Goal: Information Seeking & Learning: Learn about a topic

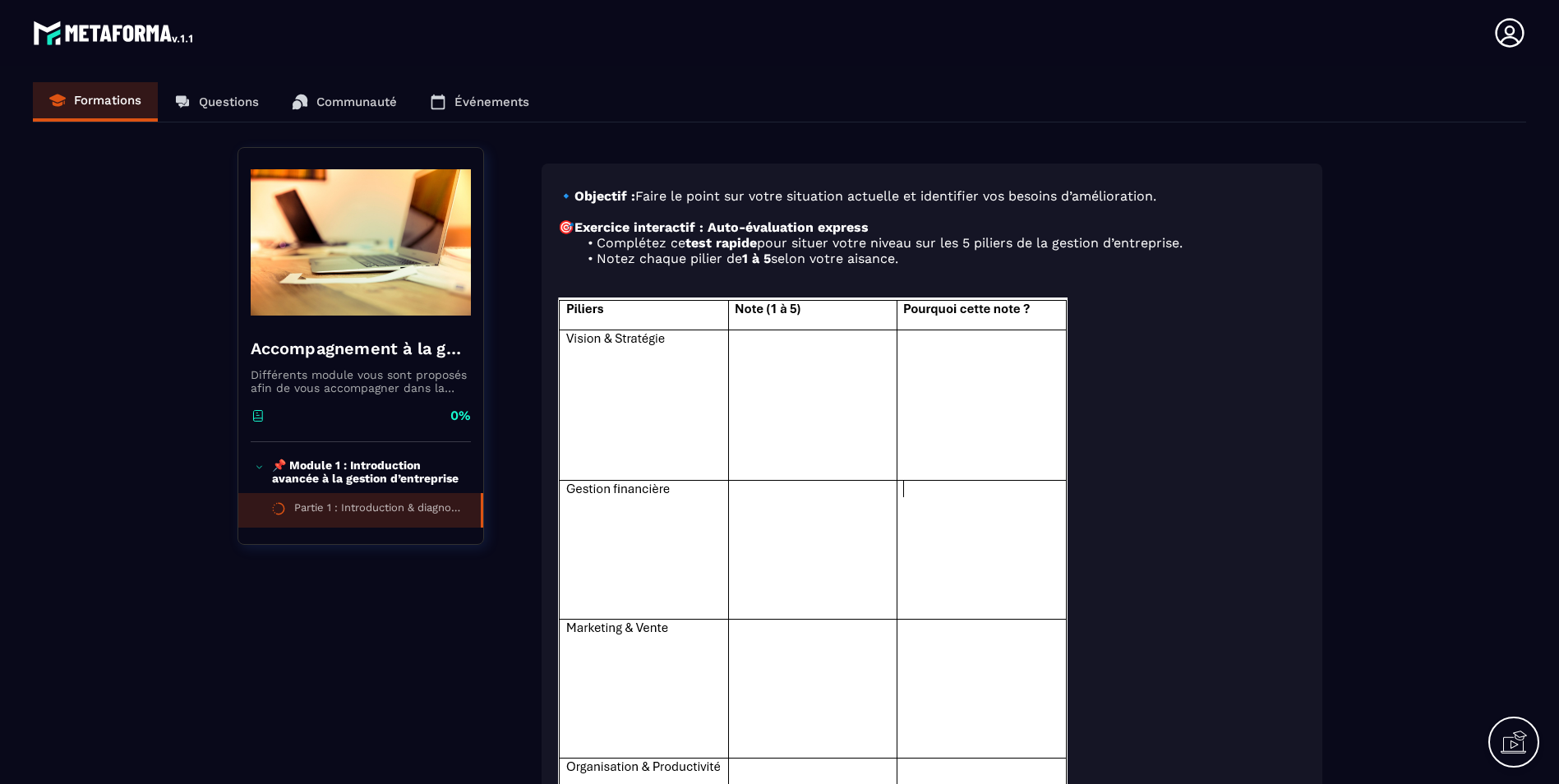
click at [248, 109] on div "Formations Questions Communauté Événements" at bounding box center [780, 102] width 1494 height 41
click at [217, 94] on div "Formations Questions Communauté Événements" at bounding box center [780, 102] width 1494 height 41
click at [211, 106] on div "Formations Questions Communauté Événements" at bounding box center [780, 102] width 1494 height 41
click at [989, 81] on section "Formations Questions Communauté Événements Accompagnement à la gestion d'entrep…" at bounding box center [779, 642] width 1559 height 1152
